Goal: Task Accomplishment & Management: Use online tool/utility

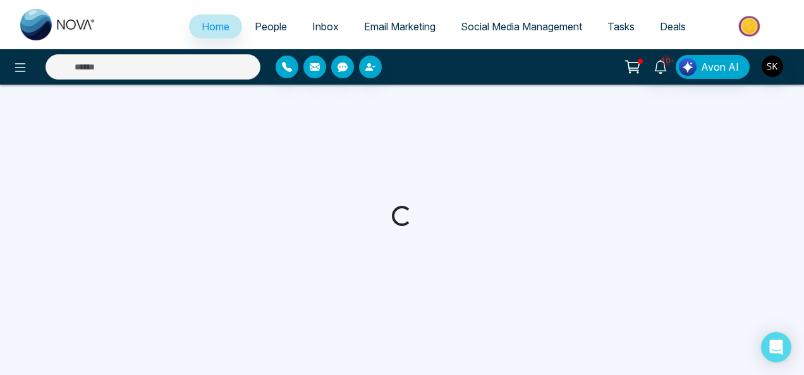
select select "*"
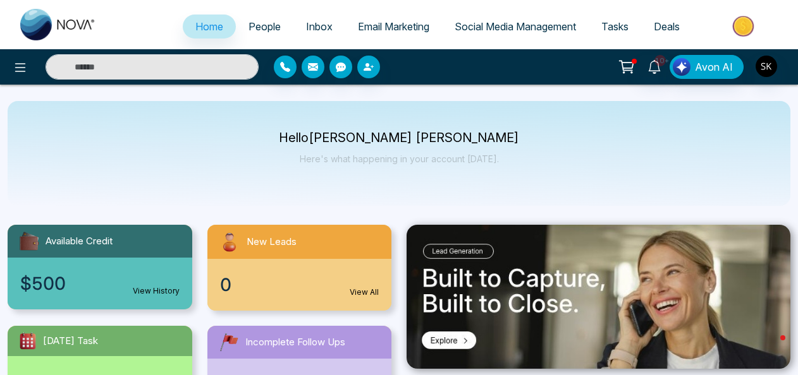
click at [472, 26] on span "Social Media Management" at bounding box center [514, 26] width 121 height 13
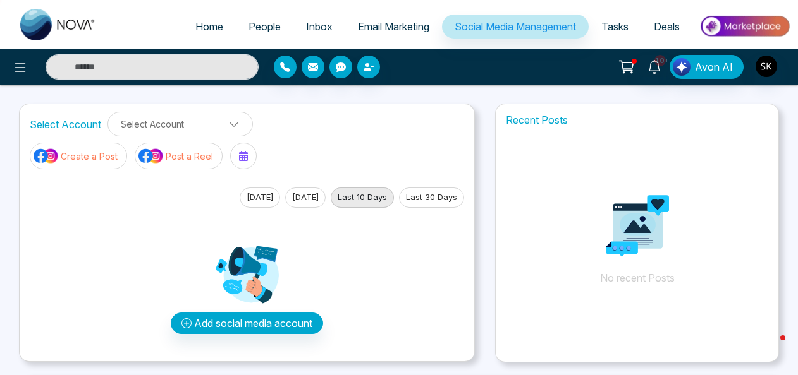
click at [198, 146] on button "Post a Reel" at bounding box center [179, 156] width 88 height 27
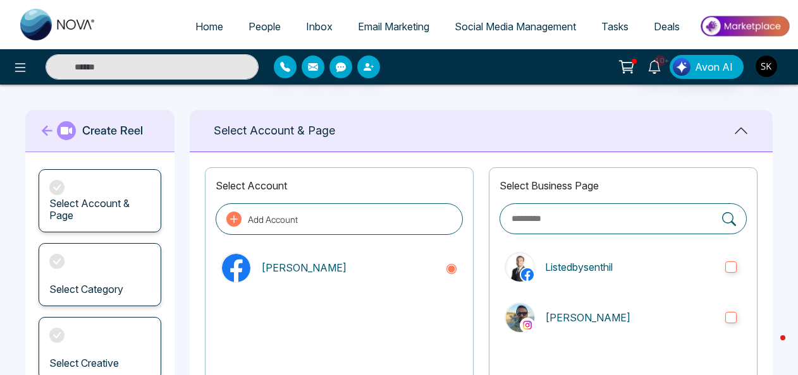
scroll to position [131, 0]
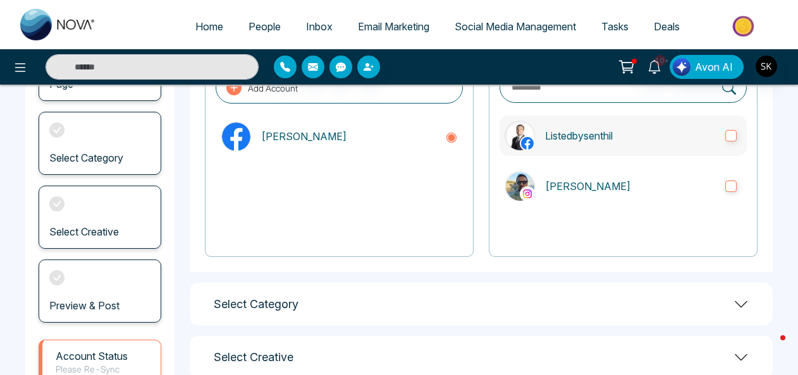
click at [737, 144] on label "Listedbysenthil" at bounding box center [622, 136] width 247 height 40
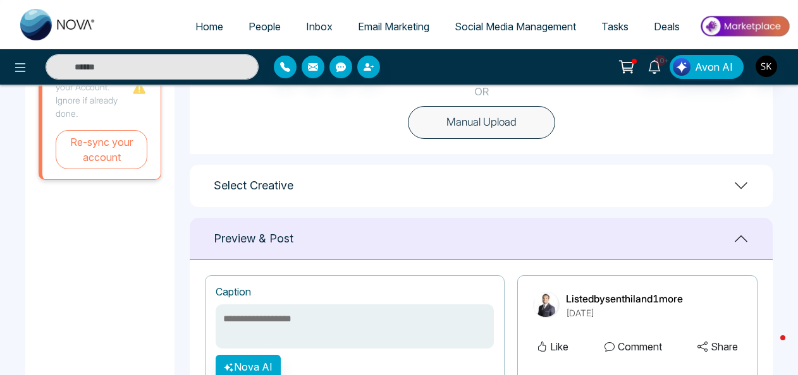
scroll to position [452, 0]
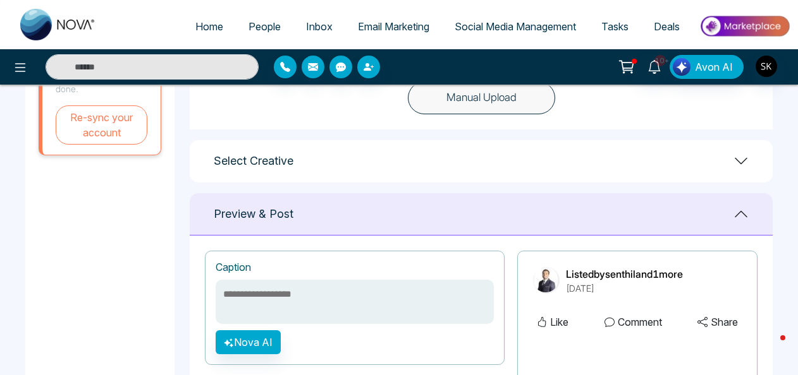
click at [742, 154] on icon at bounding box center [740, 161] width 15 height 15
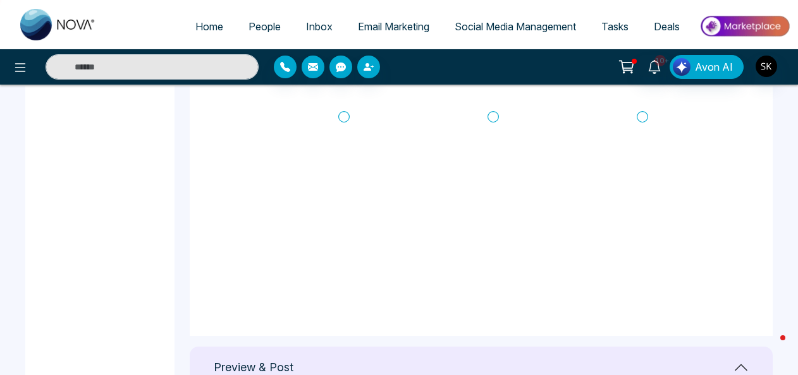
scroll to position [0, 0]
click at [645, 118] on icon at bounding box center [642, 124] width 11 height 13
type textarea "**********"
